Goal: Check status: Check status

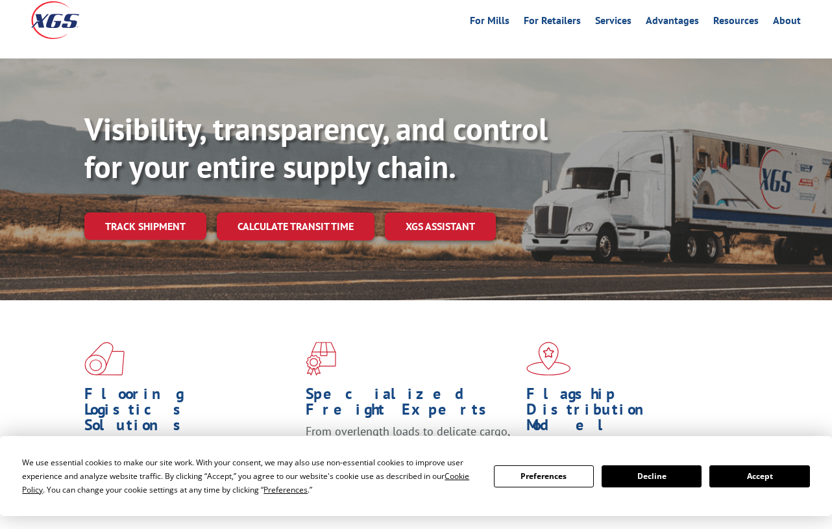
scroll to position [130, 0]
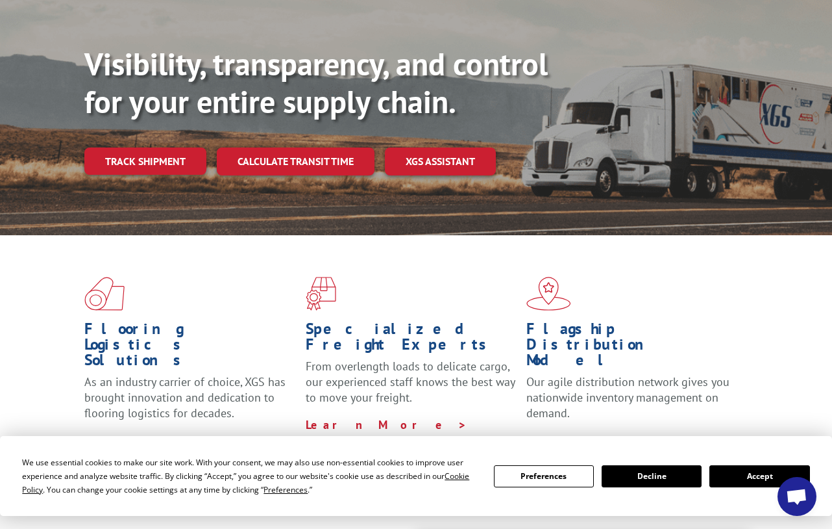
click at [751, 484] on button "Accept" at bounding box center [760, 476] width 100 height 22
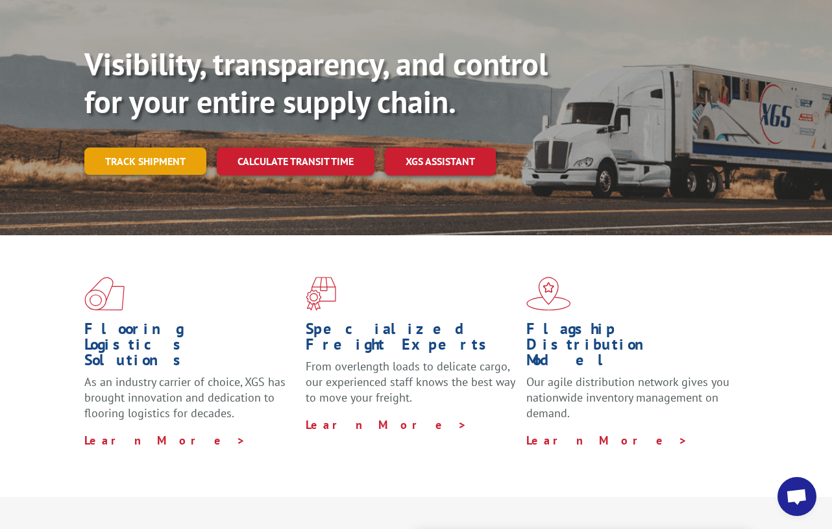
click at [165, 147] on link "Track shipment" at bounding box center [145, 160] width 122 height 27
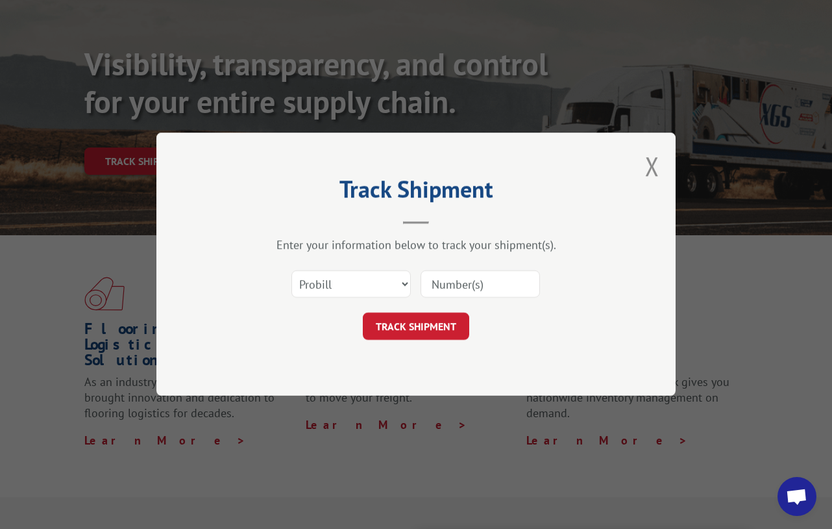
click at [466, 279] on input at bounding box center [480, 284] width 119 height 27
paste input "Xpress Global Systems"
type input "Xpress Global Systems"
click at [360, 283] on select "Select category... Probill BOL PO" at bounding box center [351, 284] width 119 height 27
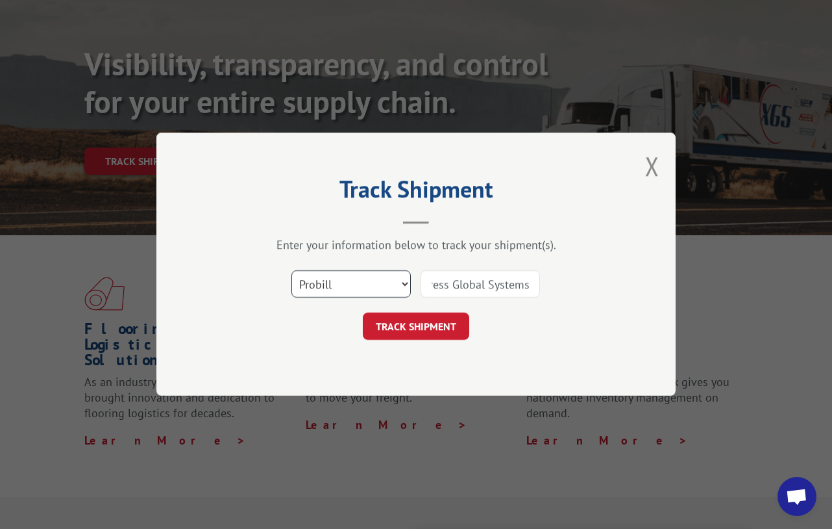
scroll to position [0, 0]
select select "po"
click at [292, 271] on select "Select category... Probill BOL PO" at bounding box center [351, 284] width 119 height 27
click at [486, 287] on input "Xpress Global Systems" at bounding box center [480, 284] width 119 height 27
paste input "12667657"
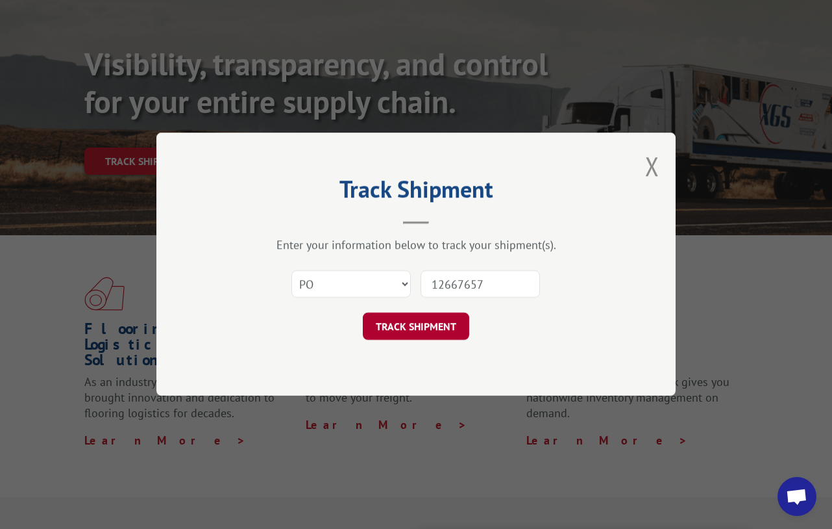
type input "12667657"
click at [427, 328] on button "TRACK SHIPMENT" at bounding box center [416, 326] width 106 height 27
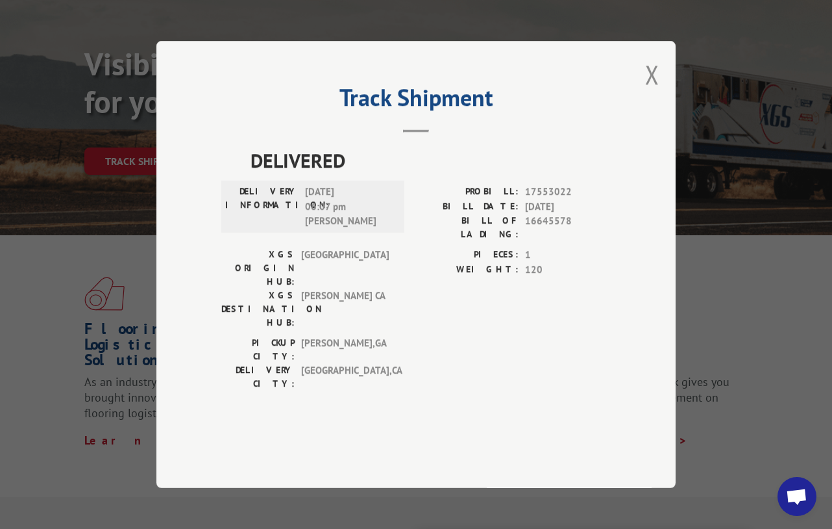
click at [404, 279] on div "XGS ORIGIN HUB: TUNNEL HILL XGS DESTINATION HUB: TRACY CA PIECES: 1 WEIGHT: 120" at bounding box center [416, 291] width 390 height 88
click at [229, 14] on div "Track Shipment DELIVERED DELIVERY INFORMATION: [DATE] 06:07 pm [PERSON_NAME]: 1…" at bounding box center [416, 264] width 832 height 529
click at [655, 92] on button "Close modal" at bounding box center [652, 74] width 14 height 34
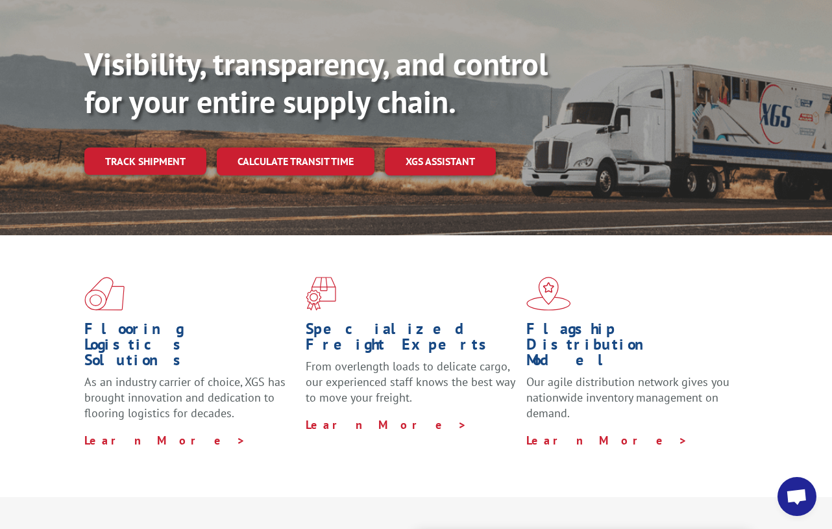
click at [714, 45] on div "Visibility, transparency, and control for your entire supply chain. Track shipm…" at bounding box center [458, 135] width 748 height 181
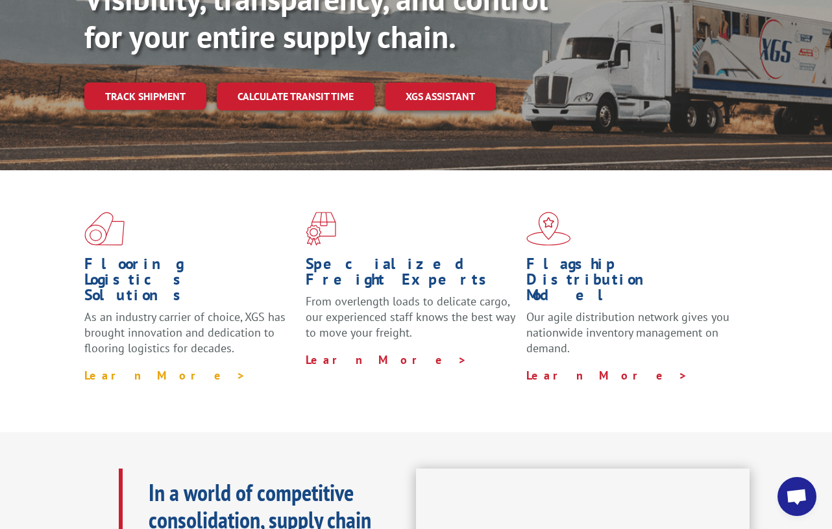
scroll to position [260, 0]
